Goal: Information Seeking & Learning: Learn about a topic

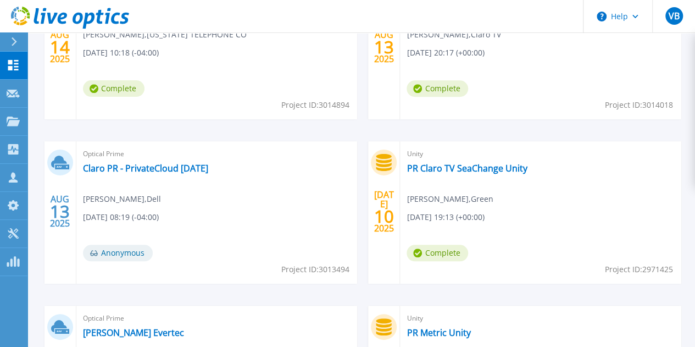
scroll to position [134, 0]
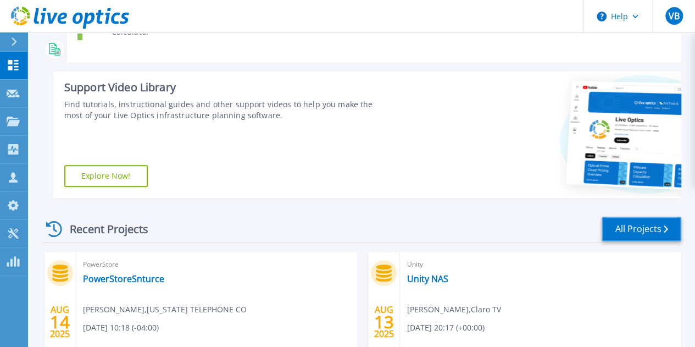
click at [650, 226] on link "All Projects" at bounding box center [641, 228] width 80 height 25
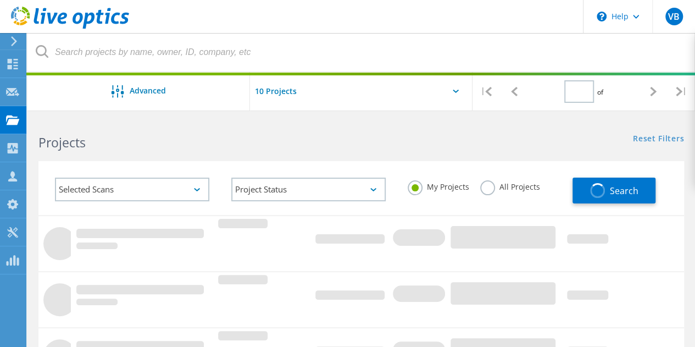
type input "2"
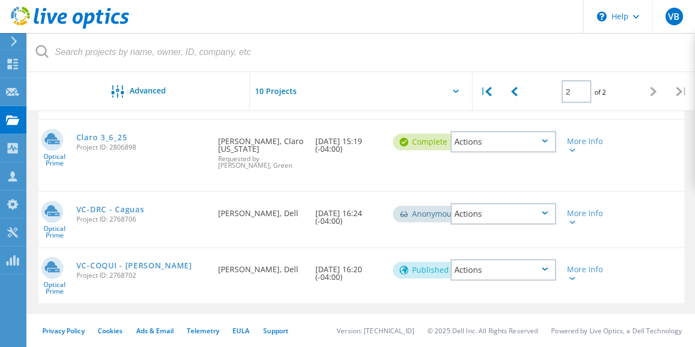
scroll to position [521, 0]
click at [157, 267] on link "VC-COQUI - [PERSON_NAME]" at bounding box center [134, 265] width 116 height 8
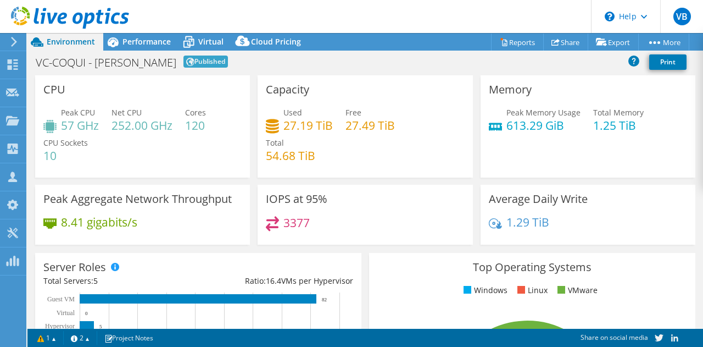
select select "USD"
click at [218, 44] on span "Virtual" at bounding box center [210, 41] width 25 height 10
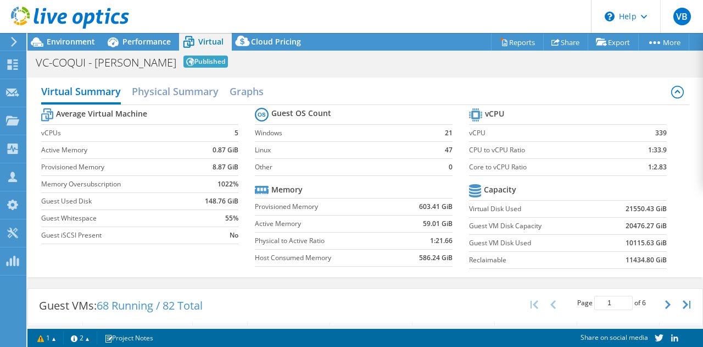
click at [254, 280] on div "Virtual Summary Physical Summary Graphs Average Virtual Machine vCPUs 5 Active …" at bounding box center [365, 177] width 676 height 210
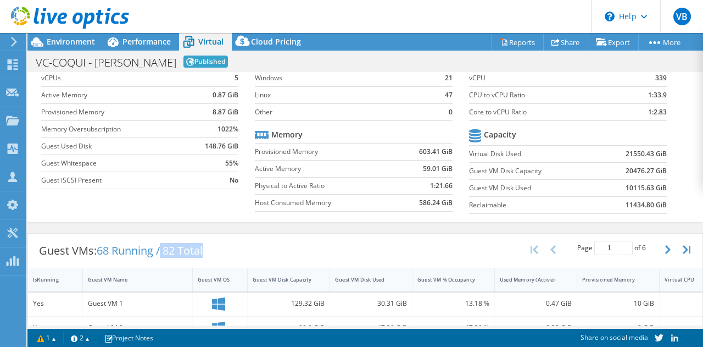
drag, startPoint x: 207, startPoint y: 246, endPoint x: 164, endPoint y: 247, distance: 43.4
click at [164, 247] on span "68 Running / 82 Total" at bounding box center [150, 250] width 106 height 15
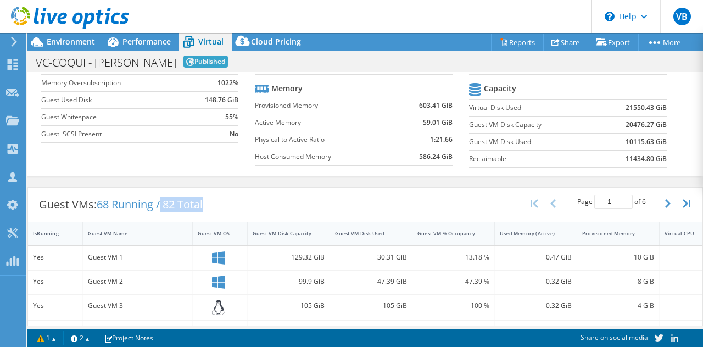
scroll to position [0, 0]
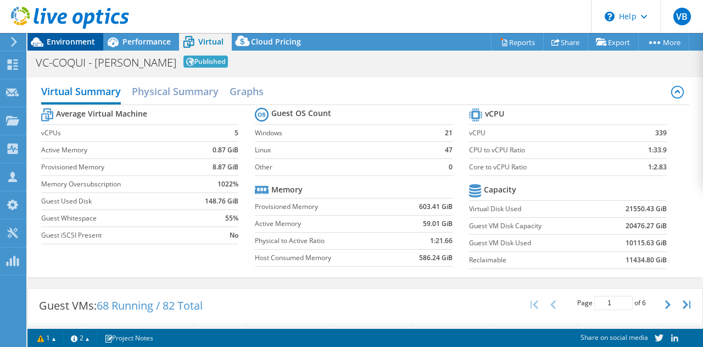
click at [78, 43] on span "Environment" at bounding box center [71, 41] width 48 height 10
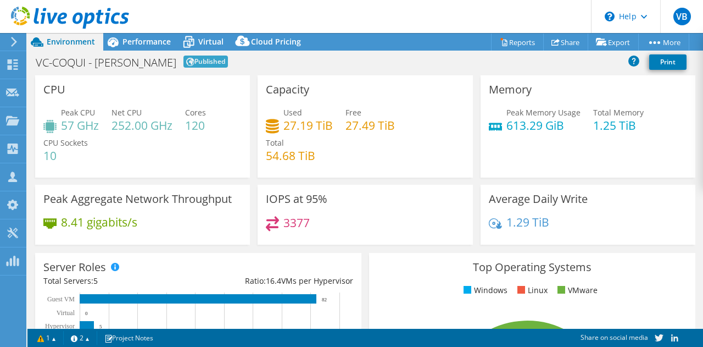
click at [219, 65] on div "VC-COQUI - Hato Rey Published Print" at bounding box center [365, 62] width 676 height 20
click at [149, 43] on span "Performance" at bounding box center [146, 41] width 48 height 10
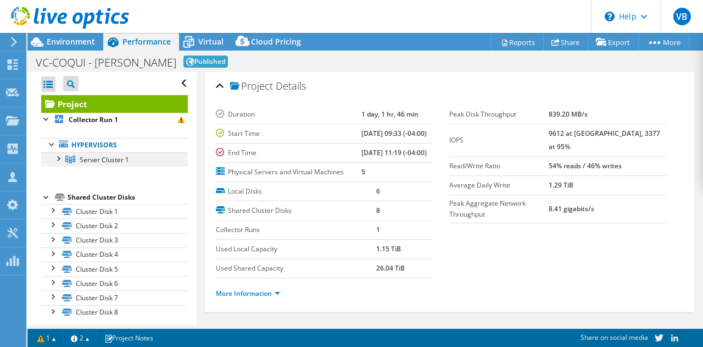
click at [57, 160] on div at bounding box center [57, 157] width 11 height 11
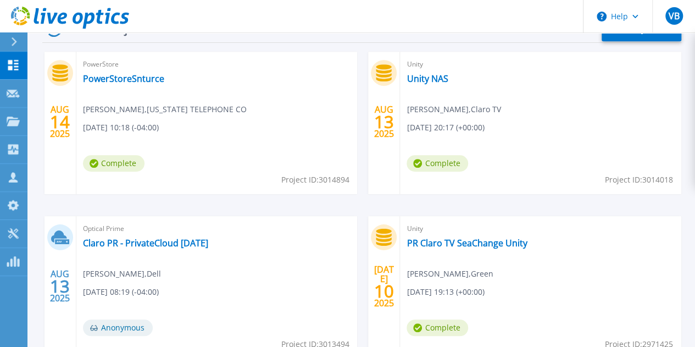
scroll to position [220, 0]
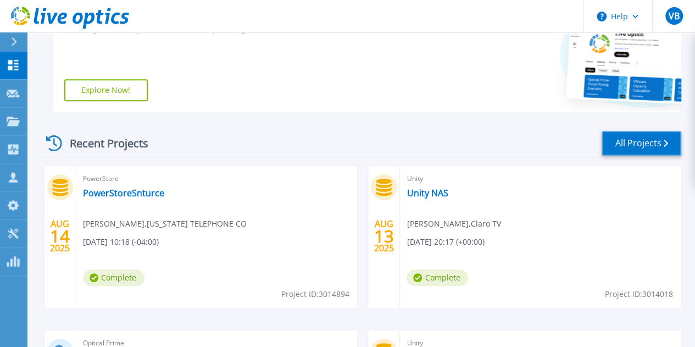
click at [655, 141] on link "All Projects" at bounding box center [641, 143] width 80 height 25
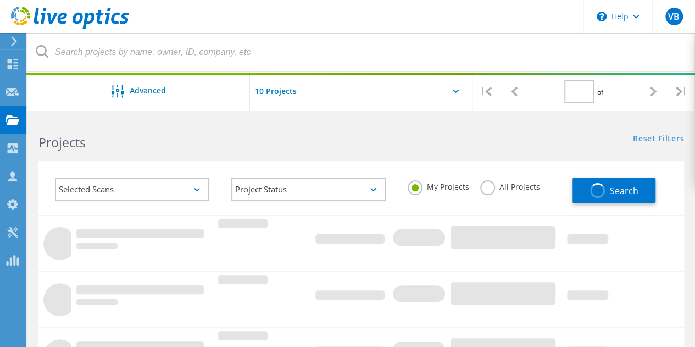
type input "2"
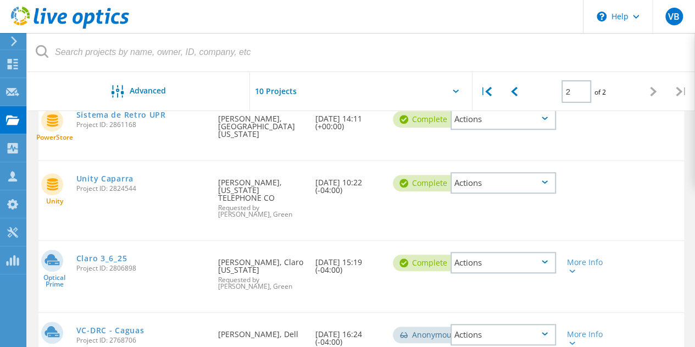
scroll to position [521, 0]
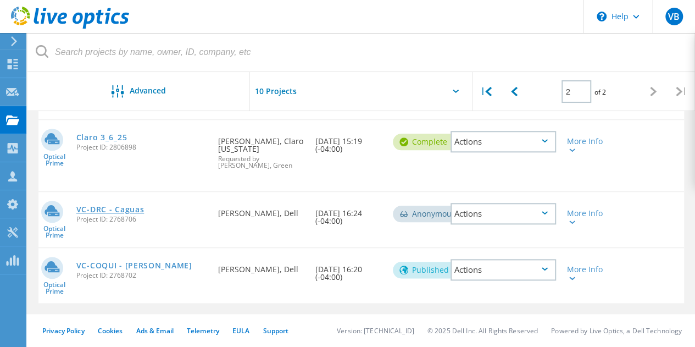
click at [135, 207] on link "VC-DRC - Caguas" at bounding box center [110, 209] width 68 height 8
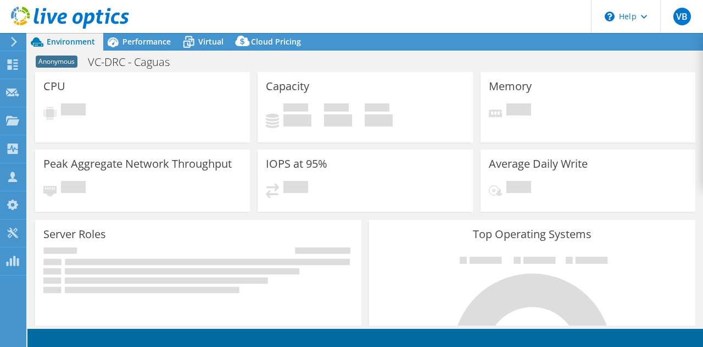
select select "USD"
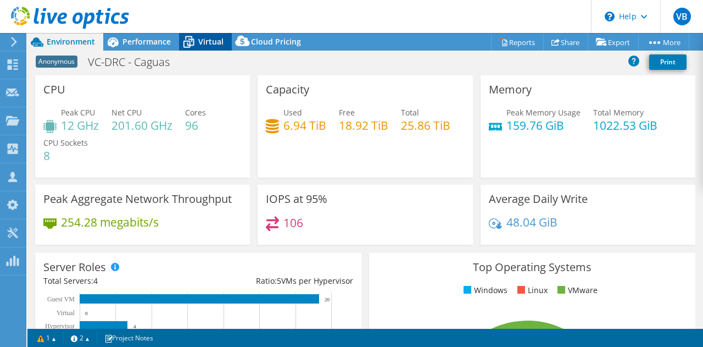
click at [207, 39] on span "Virtual" at bounding box center [210, 41] width 25 height 10
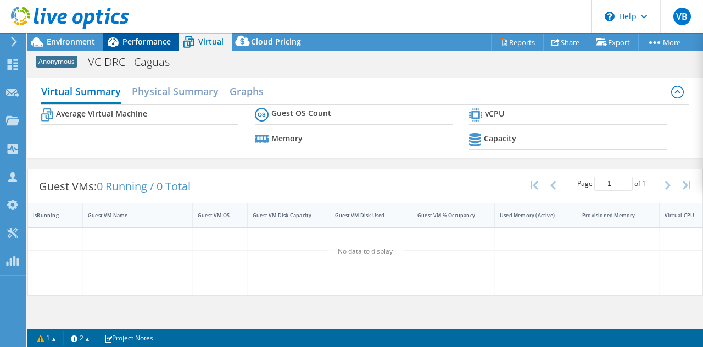
click at [137, 40] on span "Performance" at bounding box center [146, 41] width 48 height 10
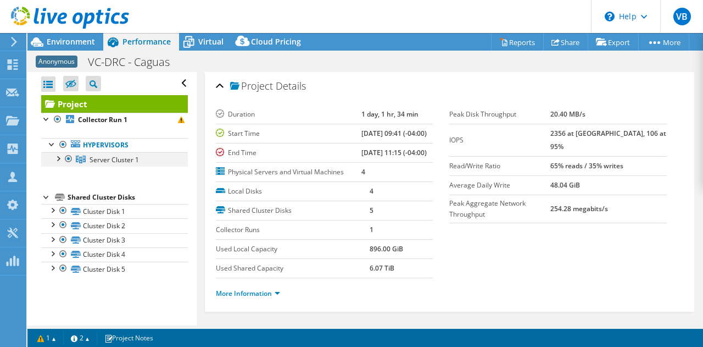
click at [61, 155] on div at bounding box center [57, 157] width 11 height 11
